Goal: Information Seeking & Learning: Learn about a topic

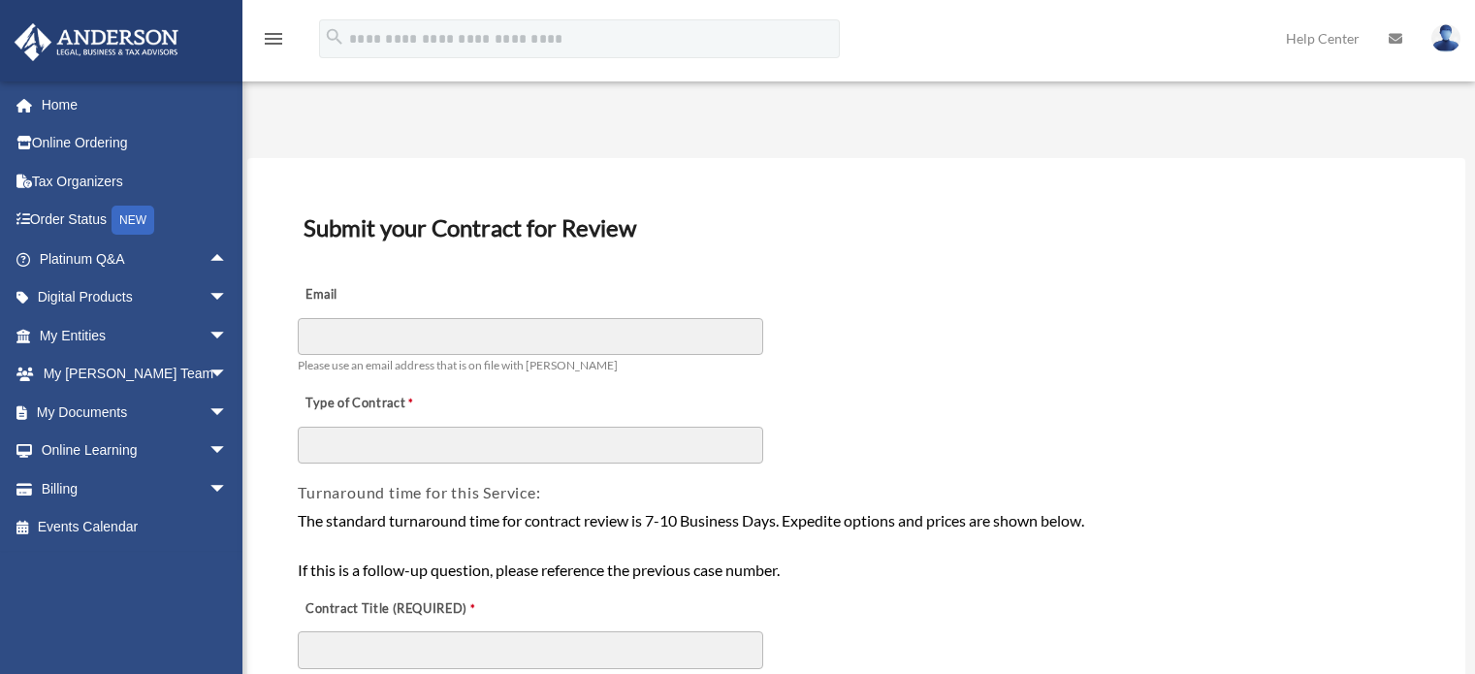
scroll to position [291, 0]
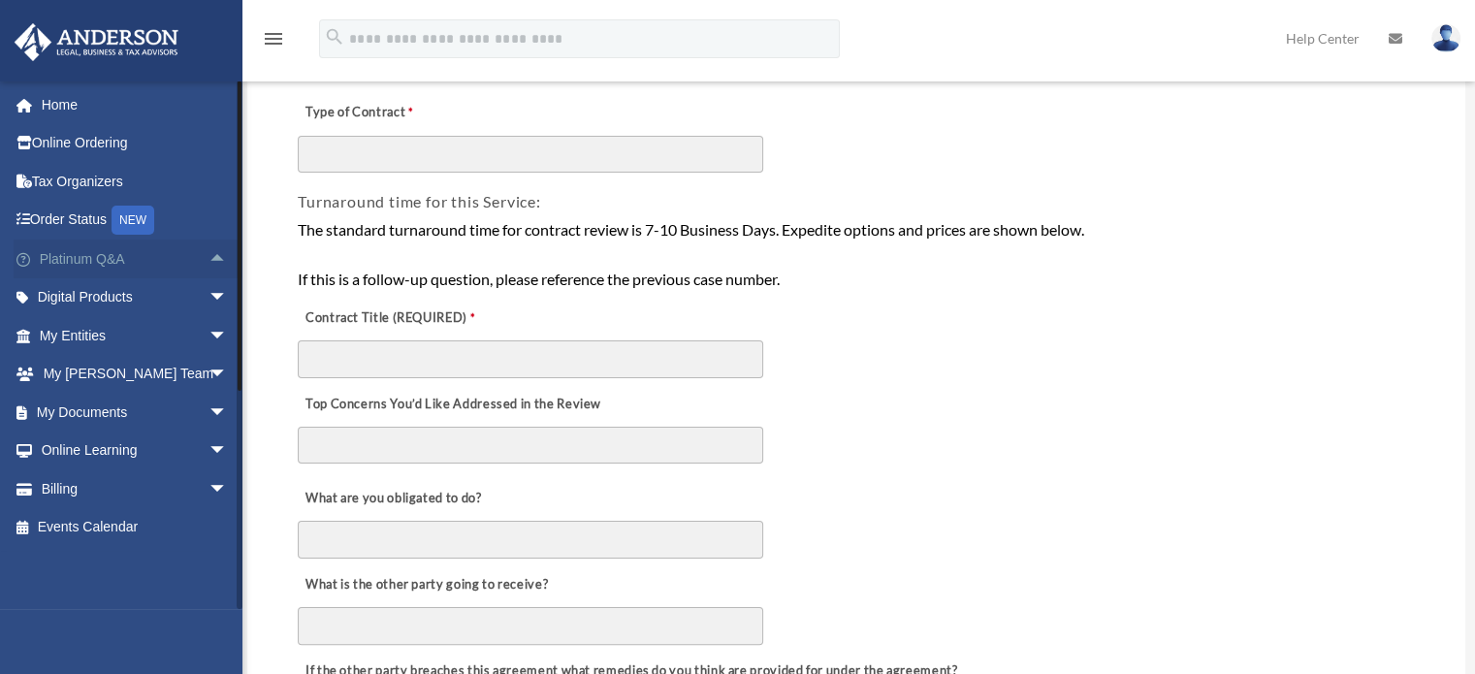
click at [220, 247] on span "arrow_drop_up" at bounding box center [228, 260] width 39 height 40
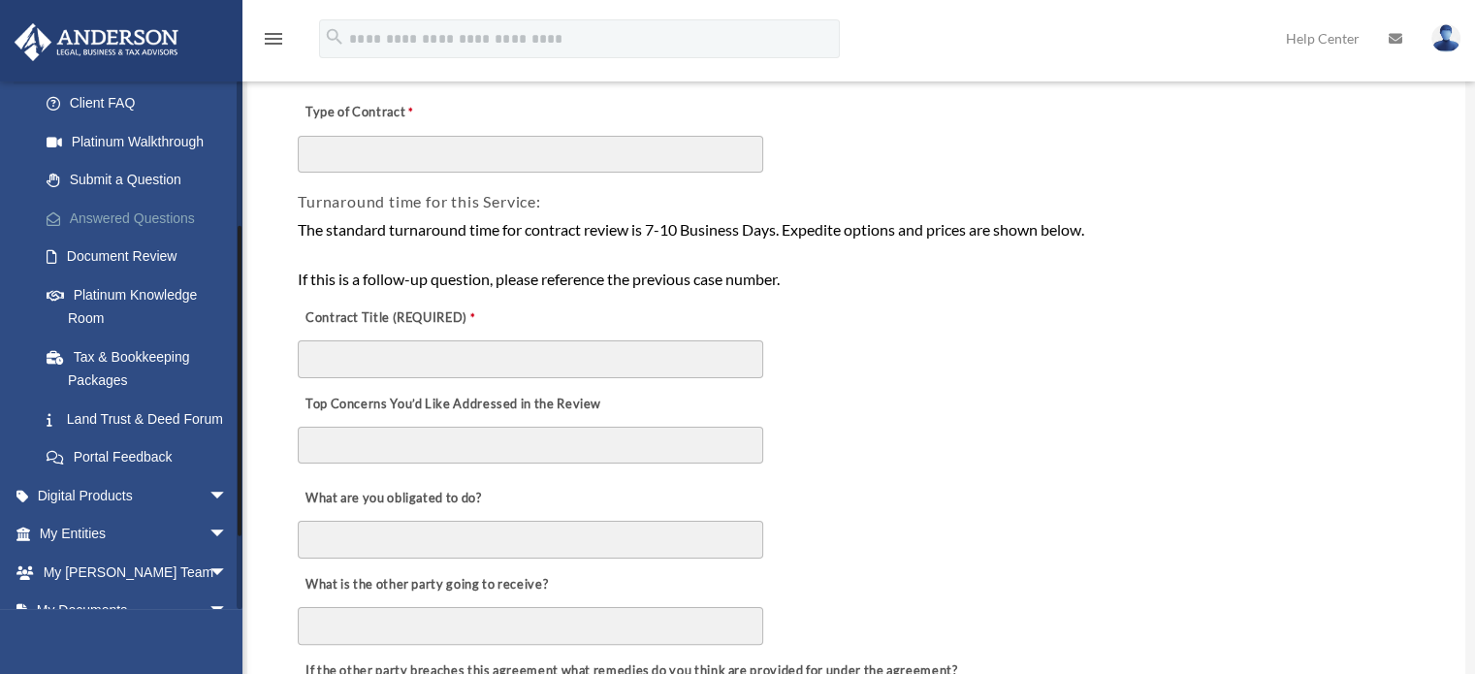
scroll to position [357, 0]
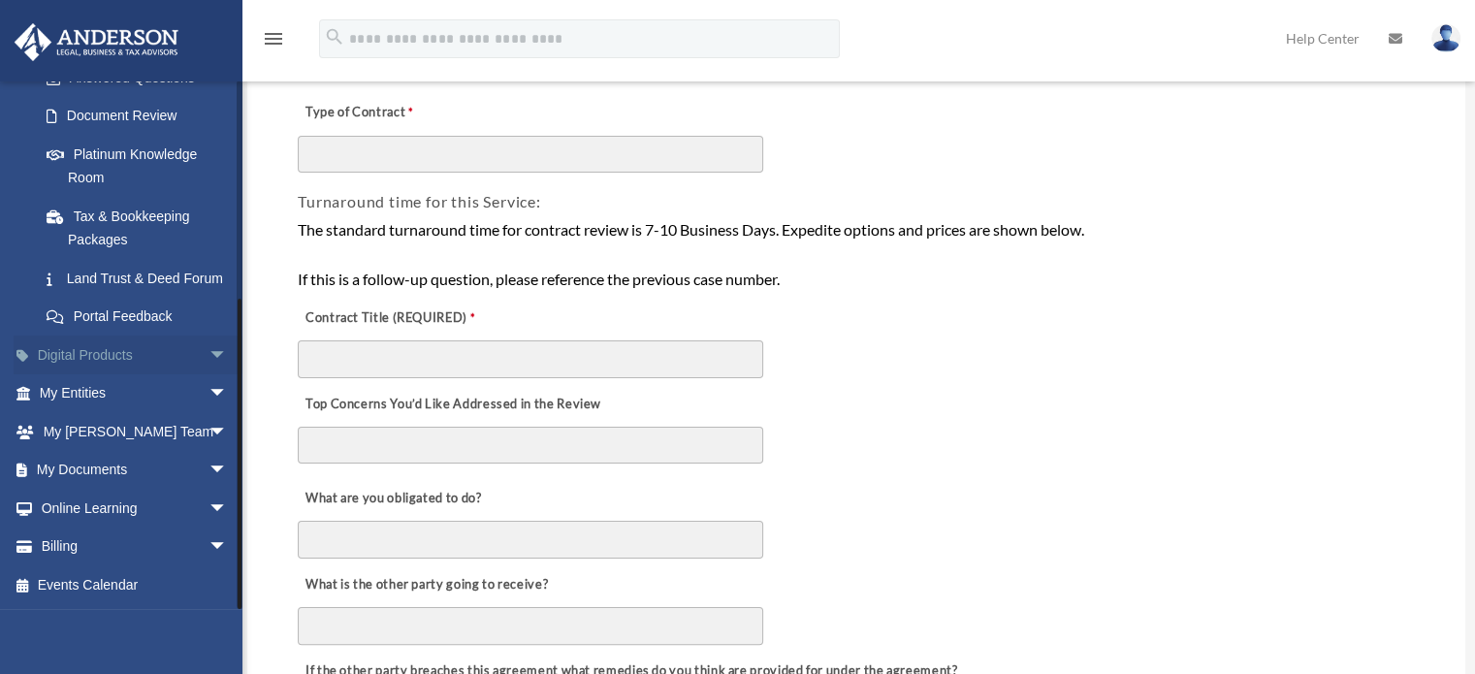
click at [209, 358] on span "arrow_drop_down" at bounding box center [228, 356] width 39 height 40
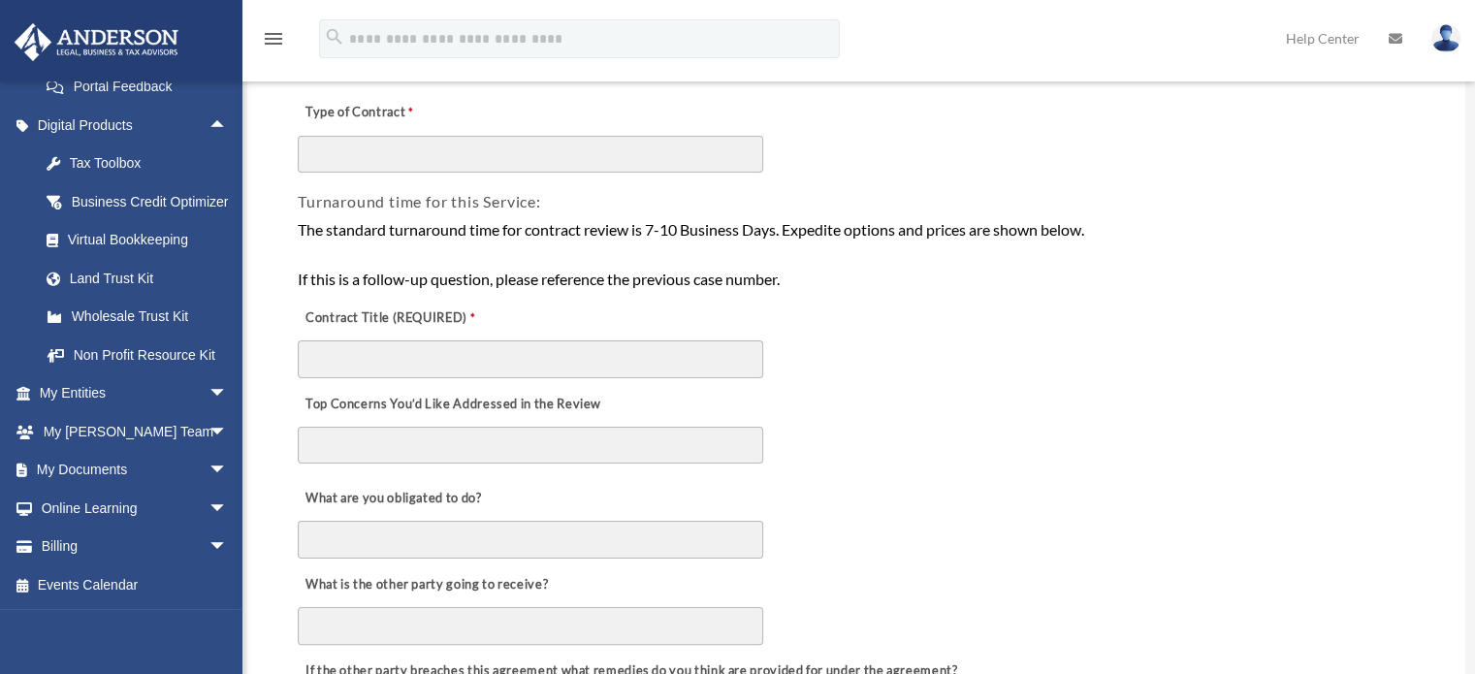
scroll to position [611, 0]
click at [209, 394] on span "arrow_drop_down" at bounding box center [228, 394] width 39 height 40
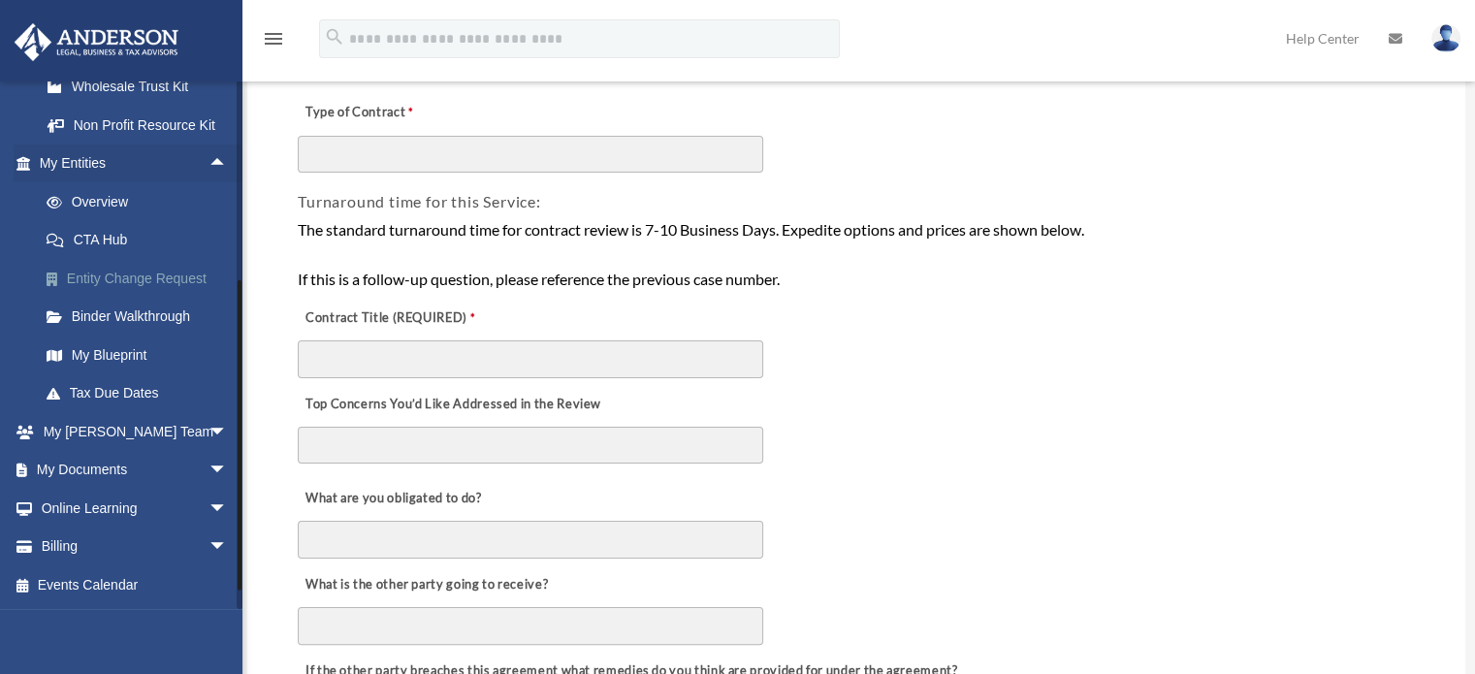
scroll to position [805, 0]
click at [154, 260] on link "CTA Hub" at bounding box center [142, 240] width 230 height 39
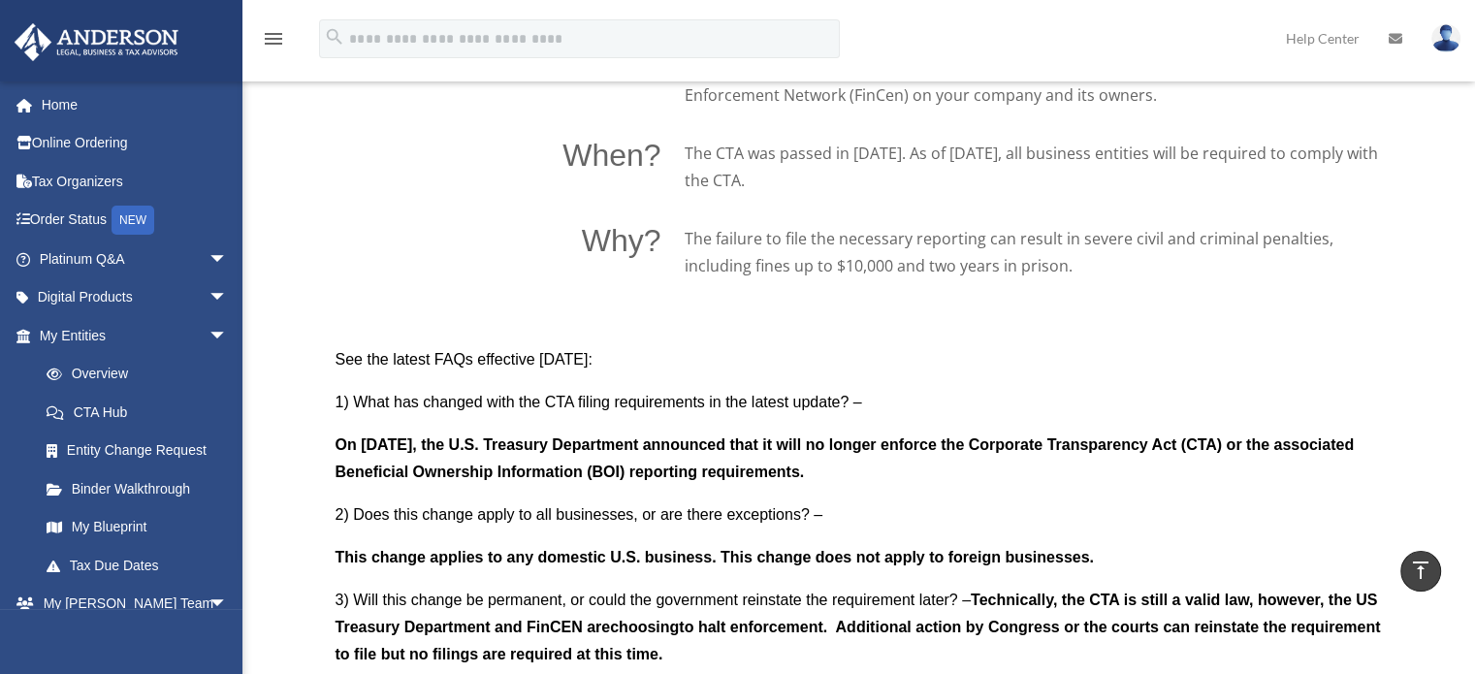
scroll to position [1552, 0]
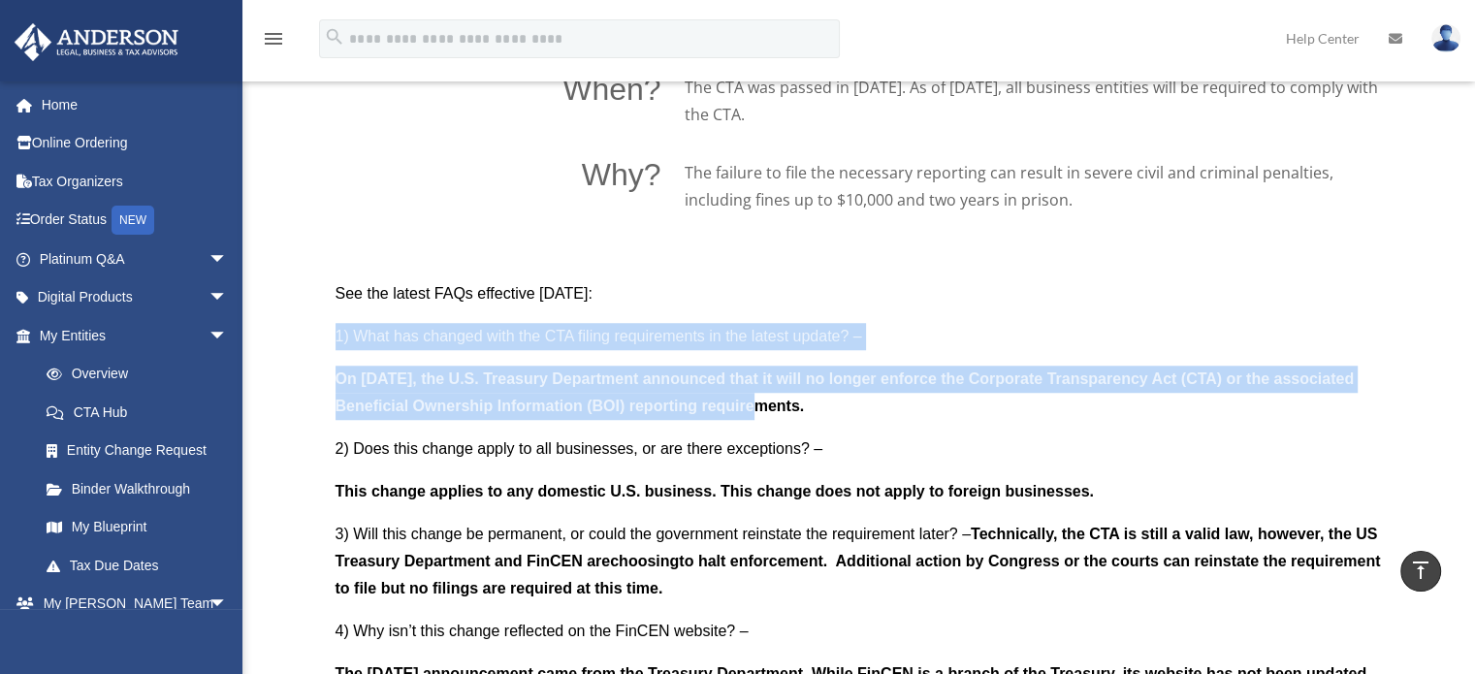
drag, startPoint x: 316, startPoint y: 361, endPoint x: 842, endPoint y: 413, distance: 528.3
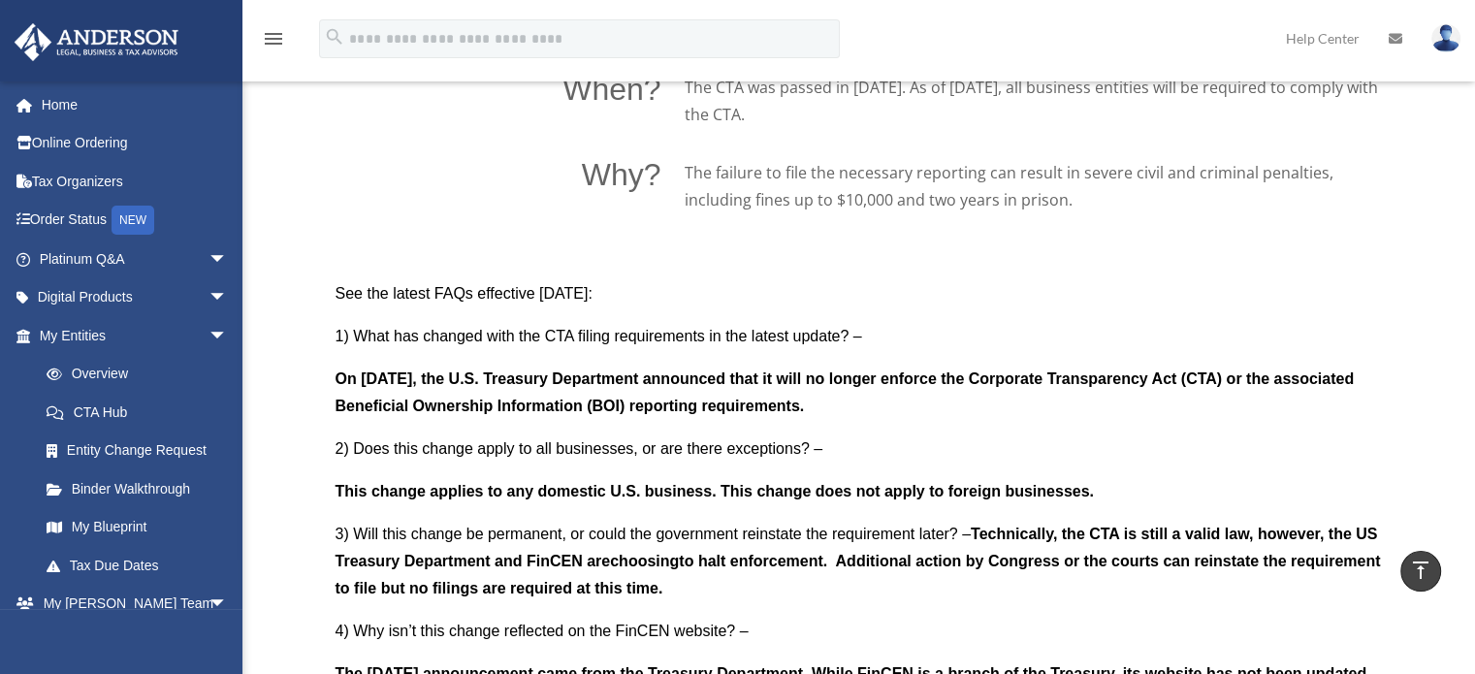
click at [1009, 415] on p "On [DATE], the U.S. Treasury Department announced that it will no longer enforc…" at bounding box center [859, 401] width 1047 height 70
drag, startPoint x: 1009, startPoint y: 415, endPoint x: 987, endPoint y: 417, distance: 21.4
click at [987, 417] on p "On [DATE], the U.S. Treasury Department announced that it will no longer enforc…" at bounding box center [859, 401] width 1047 height 70
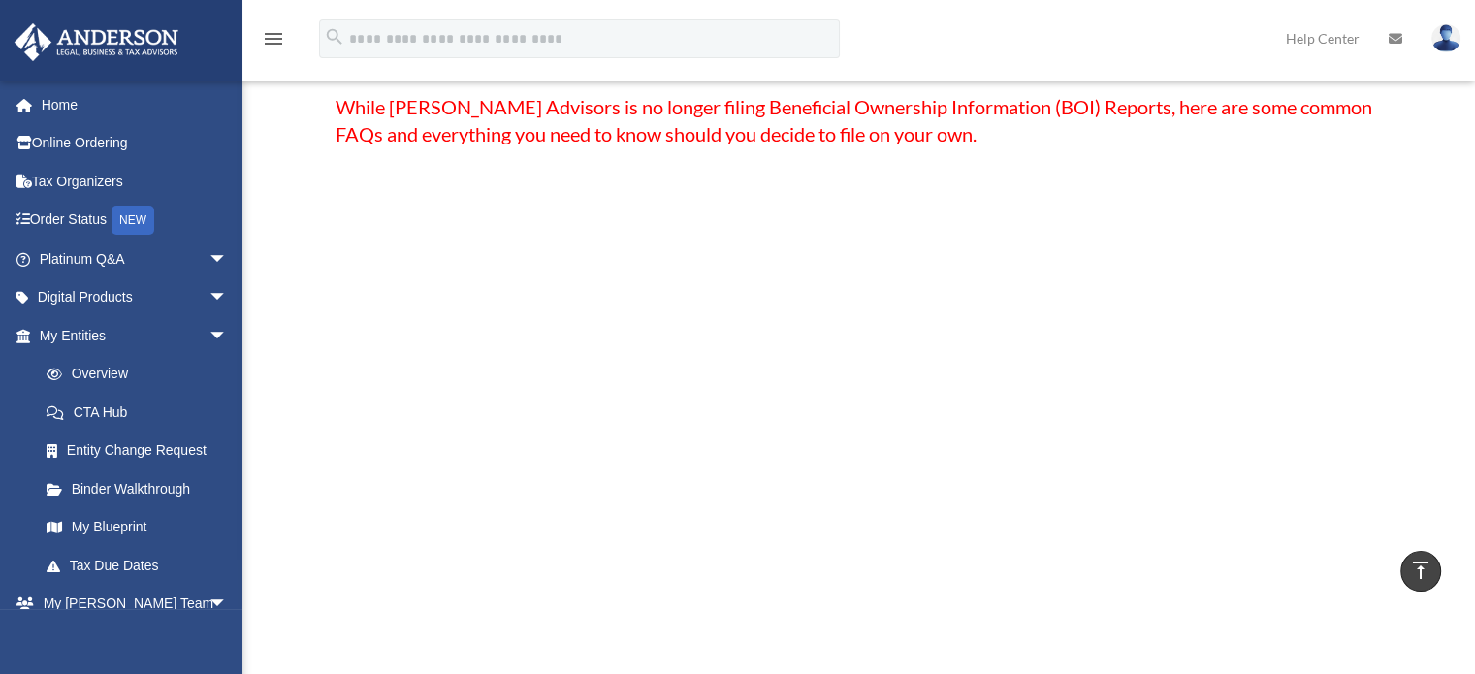
scroll to position [0, 0]
